Goal: Information Seeking & Learning: Learn about a topic

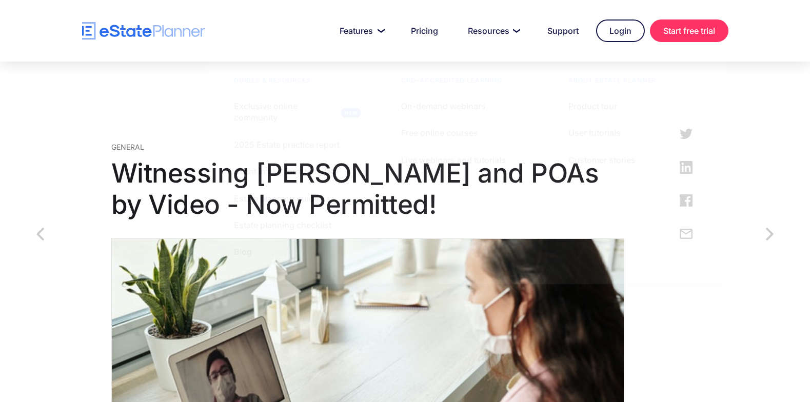
click at [142, 25] on img "home" at bounding box center [143, 31] width 123 height 18
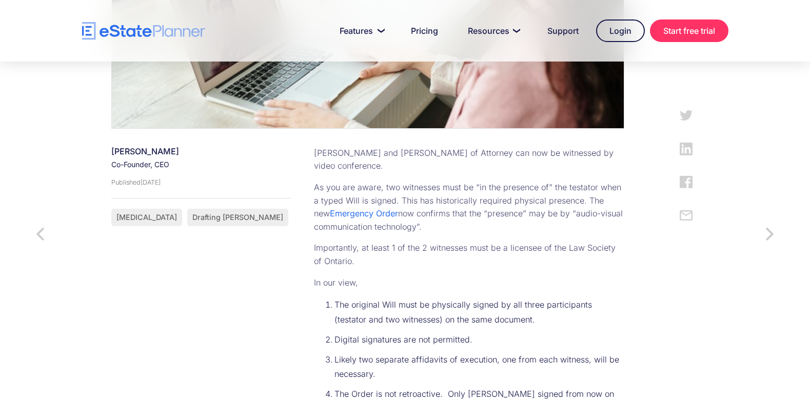
scroll to position [314, 0]
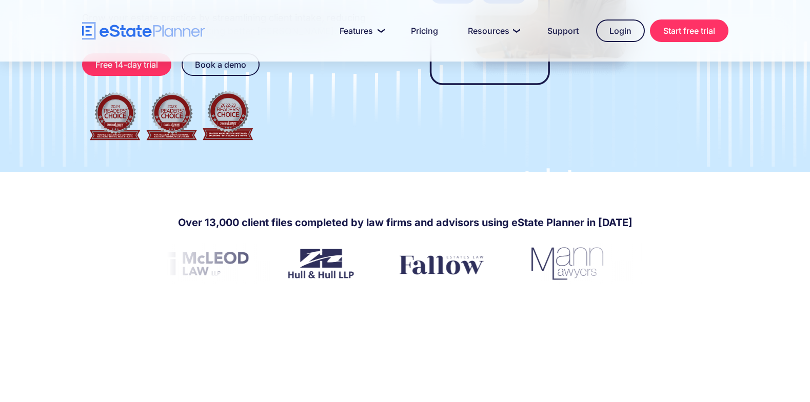
scroll to position [262, 0]
